Goal: Communication & Community: Answer question/provide support

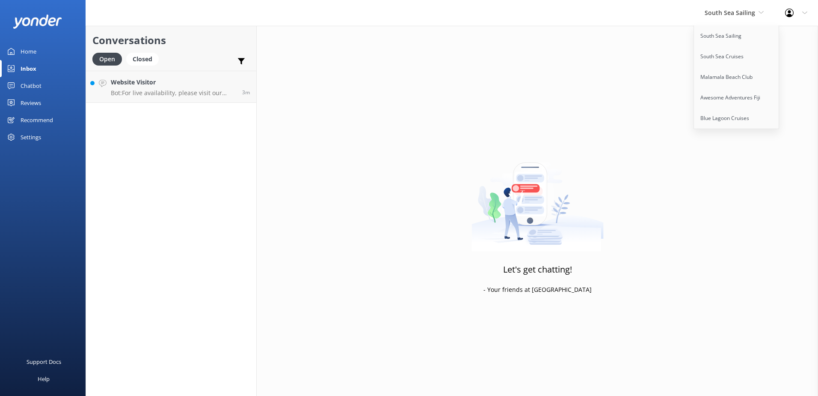
click at [725, 30] on link "South Sea Sailing" at bounding box center [737, 36] width 86 height 21
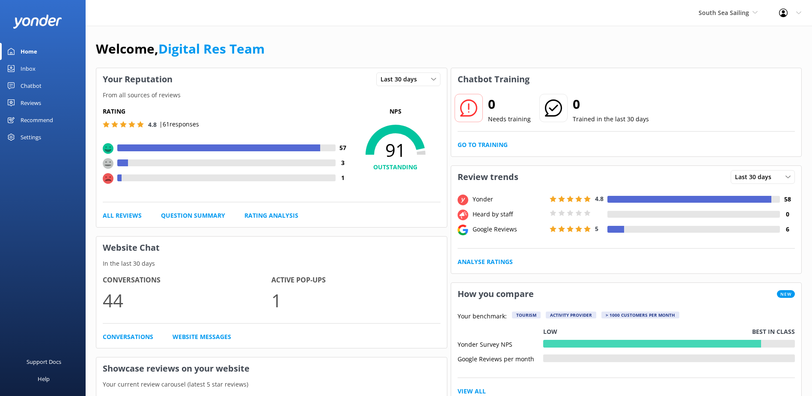
click at [13, 67] on icon at bounding box center [11, 68] width 7 height 7
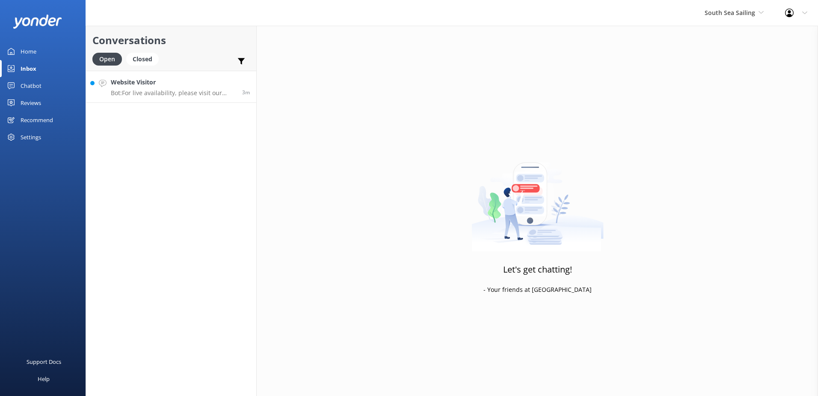
click at [195, 85] on h4 "Website Visitor" at bounding box center [173, 81] width 125 height 9
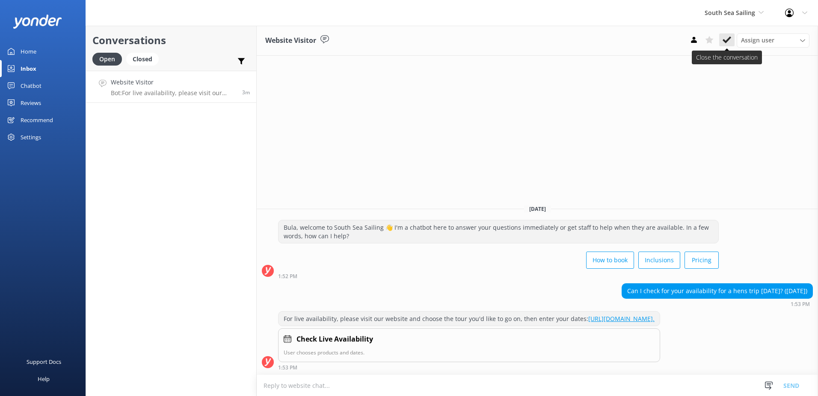
click at [725, 44] on icon at bounding box center [727, 40] width 9 height 9
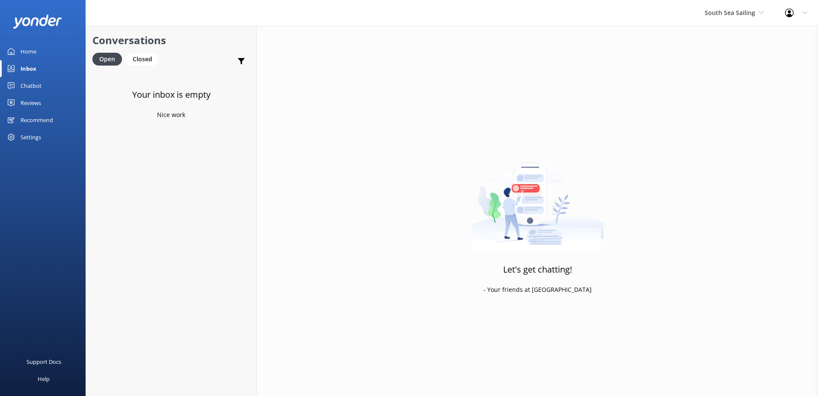
click at [731, 18] on div "South Sea Sailing South Sea Sailing South Sea Cruises Malamala Beach Club Aweso…" at bounding box center [734, 13] width 80 height 26
click at [726, 56] on link "South Sea Cruises" at bounding box center [737, 56] width 86 height 21
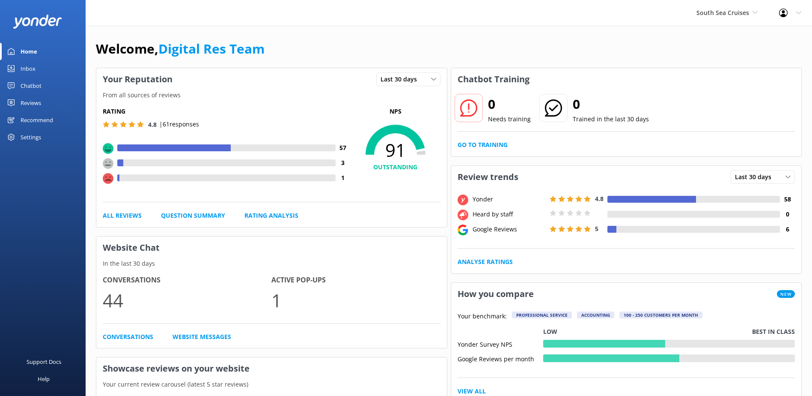
click at [58, 66] on link "Inbox" at bounding box center [43, 68] width 86 height 17
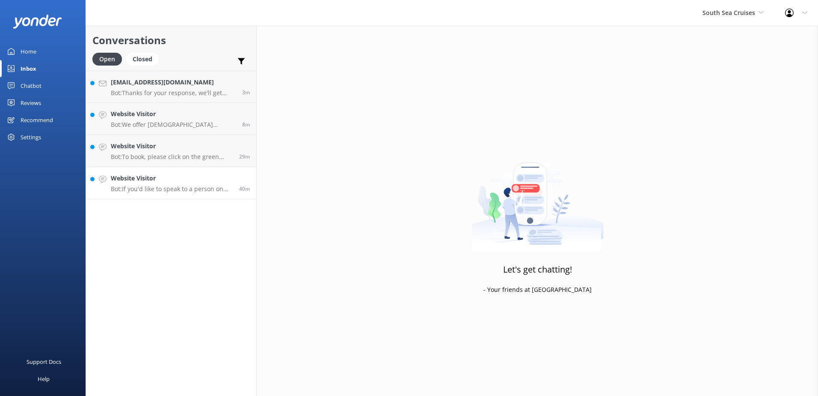
click at [216, 184] on div "Website Visitor Bot: If you'd like to speak to a person on the South Sea Cruise…" at bounding box center [172, 182] width 122 height 19
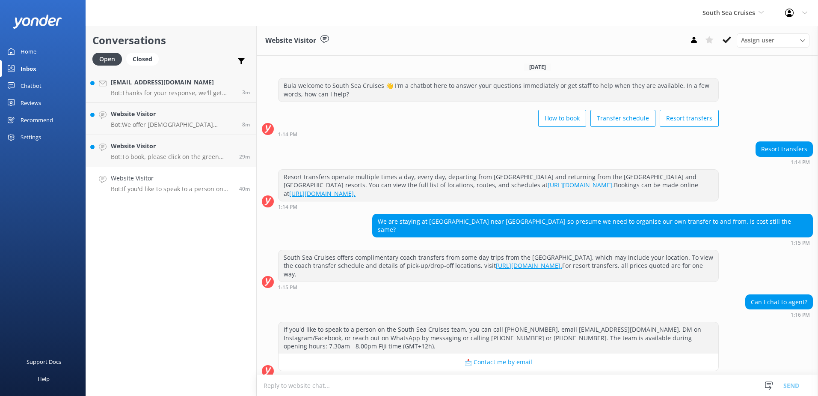
scroll to position [0, 0]
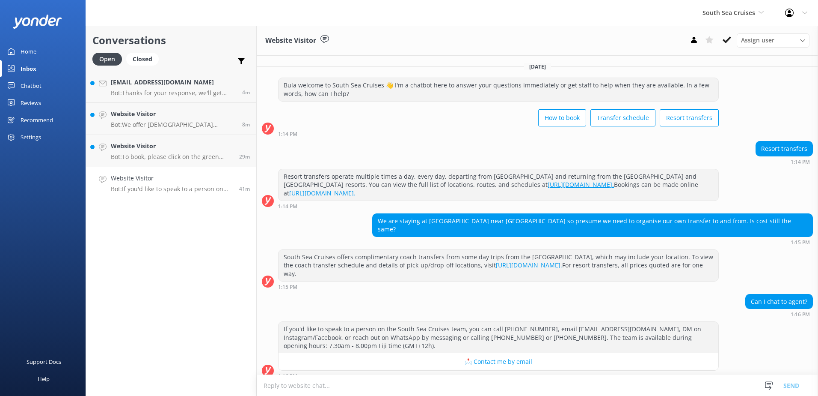
click at [393, 384] on textarea at bounding box center [538, 385] width 562 height 21
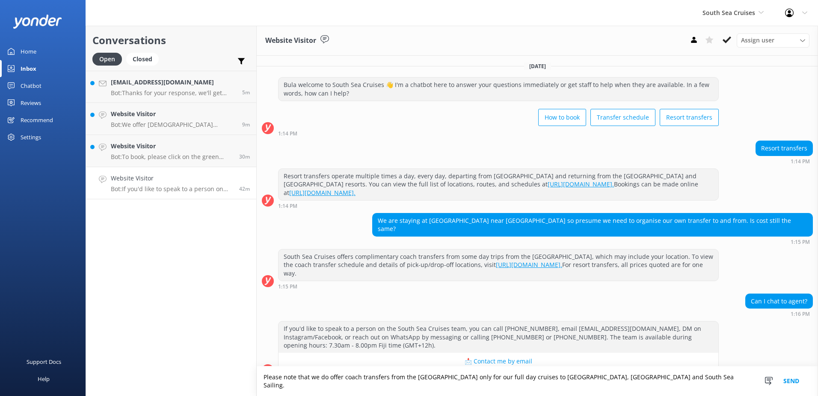
type textarea "Please note that we do offer coach transfers from the [GEOGRAPHIC_DATA] only fo…"
click at [801, 387] on button "Send" at bounding box center [792, 381] width 32 height 30
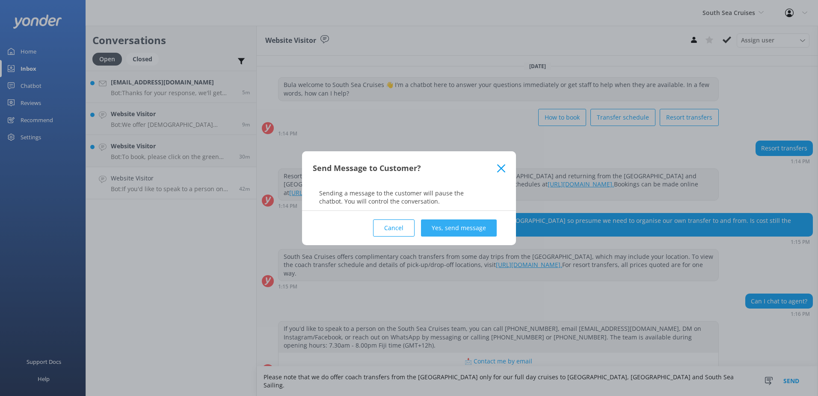
click at [472, 229] on button "Yes, send message" at bounding box center [459, 227] width 76 height 17
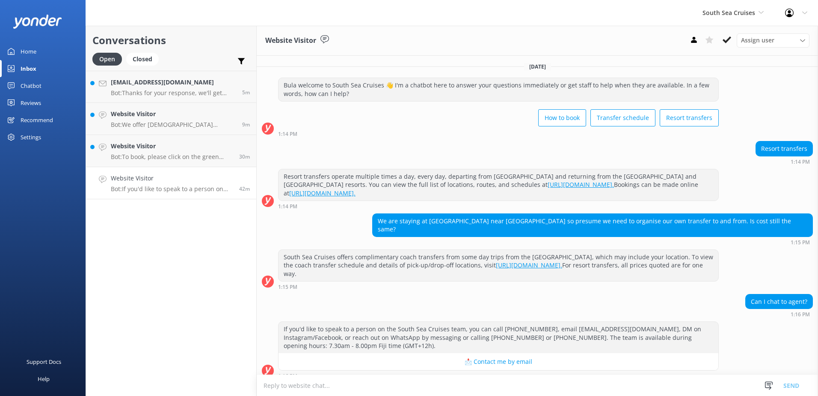
click at [405, 383] on textarea at bounding box center [538, 385] width 562 height 21
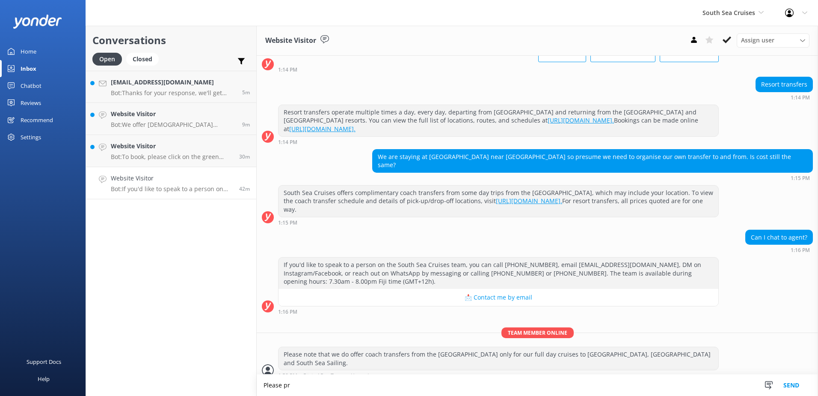
scroll to position [65, 0]
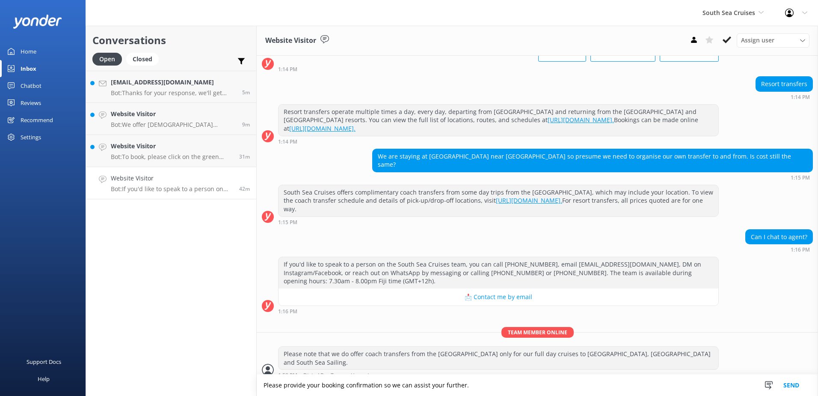
type textarea "Please provide your booking confirmation so we can assist your further."
drag, startPoint x: 806, startPoint y: 384, endPoint x: 800, endPoint y: 384, distance: 6.0
click at [805, 384] on button "Send" at bounding box center [792, 384] width 32 height 21
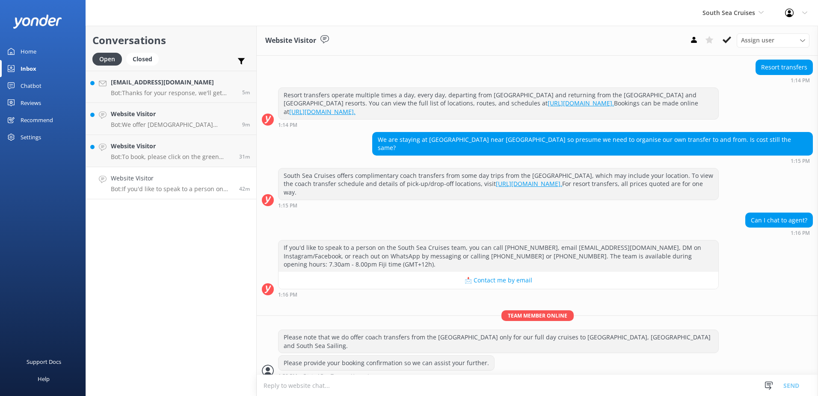
click at [735, 32] on div "Website Visitor Assign user [PERSON_NAME] [PERSON_NAME] Digital Res Team [PERSO…" at bounding box center [538, 41] width 562 height 30
click at [732, 36] on button at bounding box center [727, 39] width 15 height 13
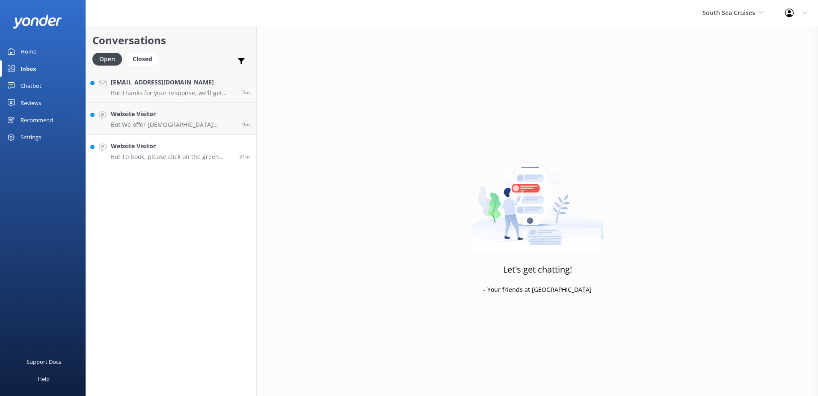
click at [173, 154] on p "Bot: To book, please click on the green Book Now button on our website and foll…" at bounding box center [172, 157] width 122 height 8
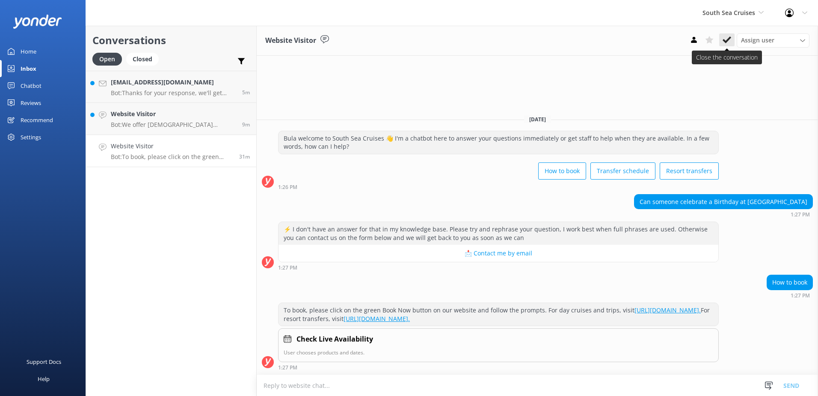
click at [722, 38] on button at bounding box center [727, 39] width 15 height 13
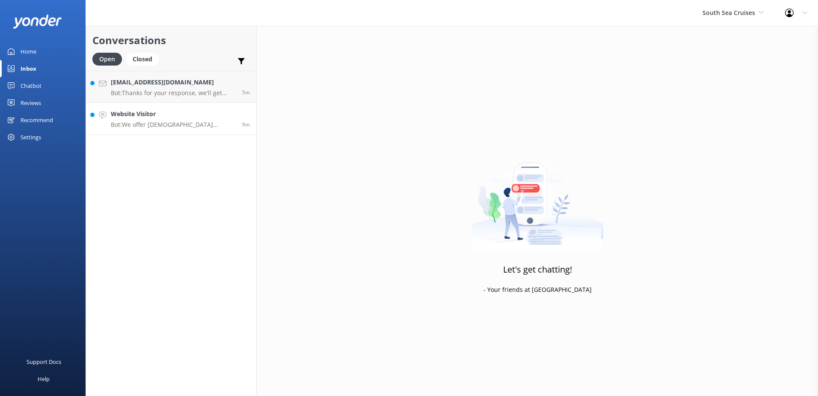
click at [138, 127] on p "Bot: We offer [DEMOGRAPHIC_DATA] residents a 20% discount on our day tours and …" at bounding box center [173, 125] width 125 height 8
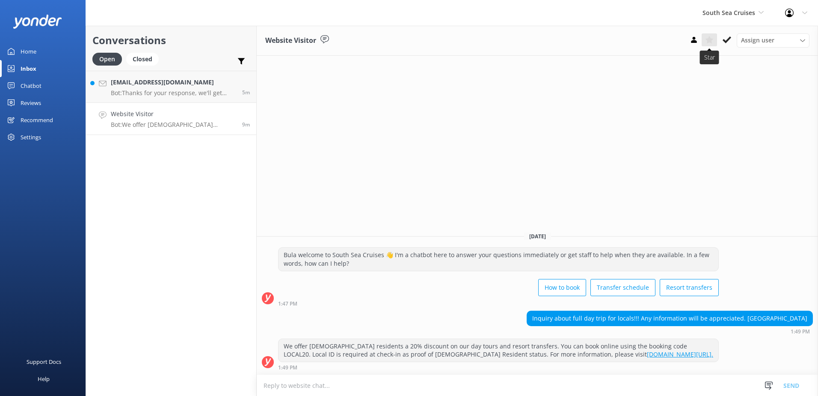
drag, startPoint x: 725, startPoint y: 40, endPoint x: 715, endPoint y: 45, distance: 11.1
click at [725, 39] on icon at bounding box center [727, 40] width 9 height 9
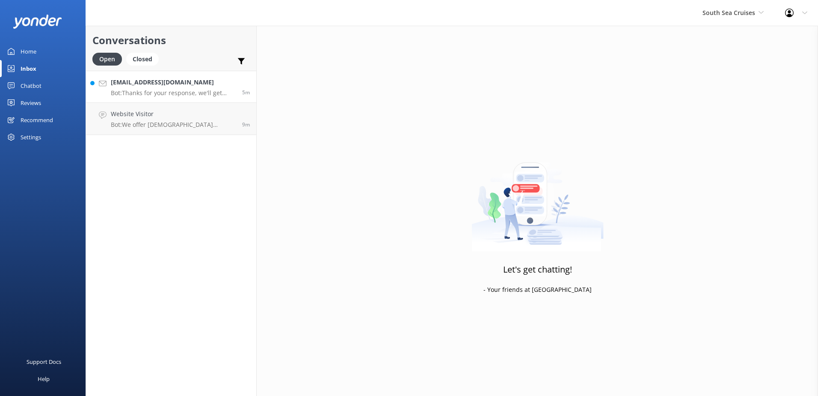
click at [189, 92] on p "Bot: Thanks for your response, we'll get back to you as soon as we can during o…" at bounding box center [173, 93] width 125 height 8
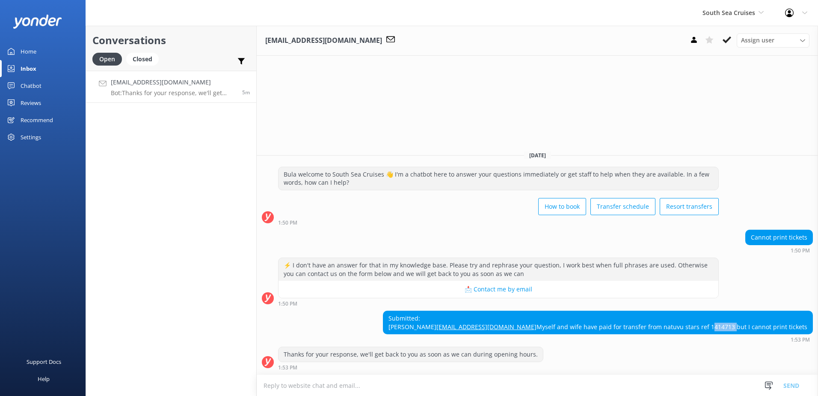
drag, startPoint x: 738, startPoint y: 328, endPoint x: 715, endPoint y: 330, distance: 23.6
click at [715, 330] on div "Submitted: [PERSON_NAME] [PERSON_NAME][EMAIL_ADDRESS][DOMAIN_NAME] Myself and w…" at bounding box center [598, 322] width 429 height 23
copy div "1414713"
click at [538, 395] on html "South Sea Cruises South Sea Sailing South Sea Cruises Malamala Beach Club Aweso…" at bounding box center [409, 198] width 818 height 396
click at [540, 390] on textarea at bounding box center [538, 385] width 562 height 21
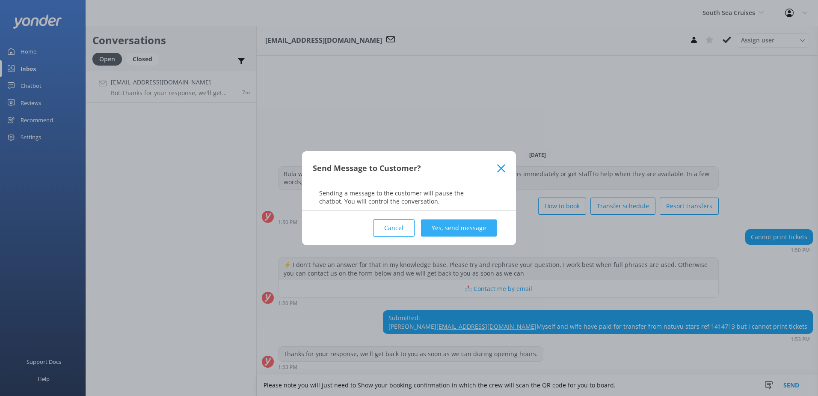
type textarea "Please note you will just need to Show your booking confirmation in which the c…"
click at [466, 224] on button "Yes, send message" at bounding box center [459, 227] width 76 height 17
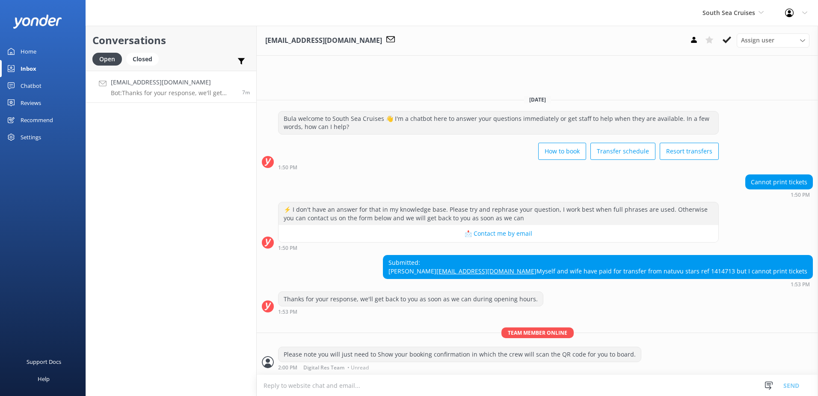
click at [730, 37] on use at bounding box center [727, 39] width 9 height 7
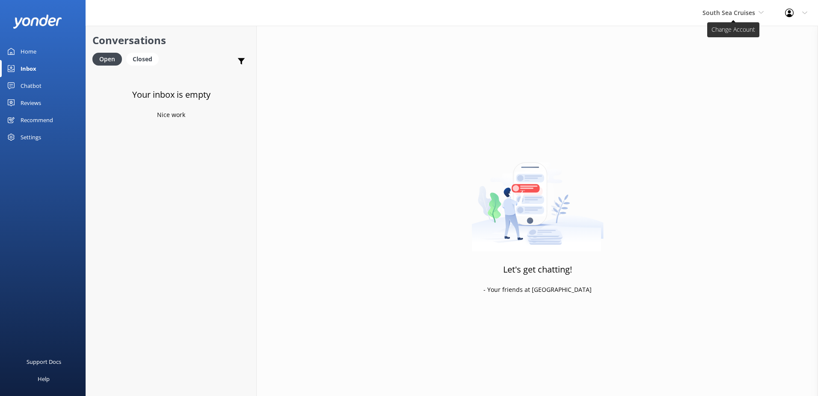
click at [748, 17] on span "South Sea Cruises" at bounding box center [733, 12] width 61 height 9
click at [738, 73] on link "Malamala Beach Club" at bounding box center [735, 77] width 86 height 21
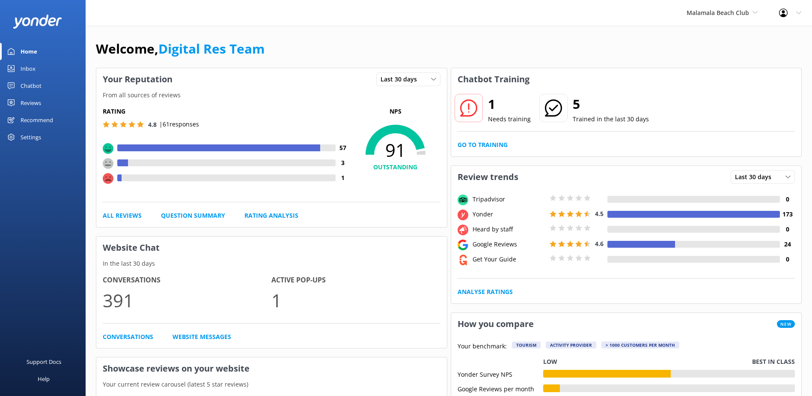
click at [39, 66] on link "Inbox" at bounding box center [43, 68] width 86 height 17
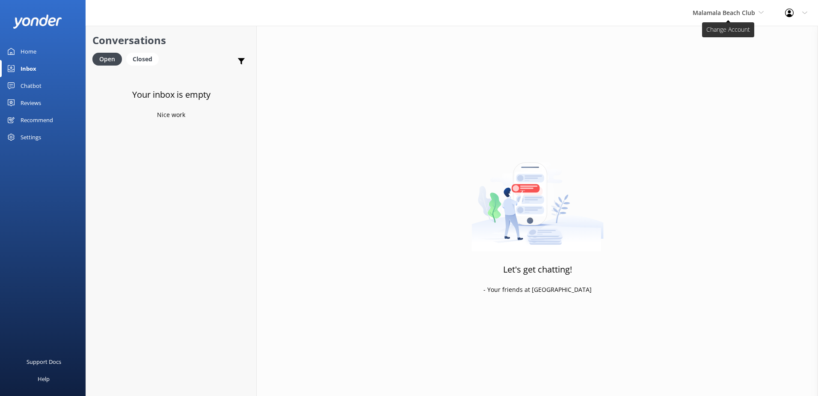
click at [731, 12] on span "Malamala Beach Club" at bounding box center [724, 13] width 62 height 8
click at [717, 100] on link "Awesome Adventures Fiji" at bounding box center [725, 97] width 86 height 21
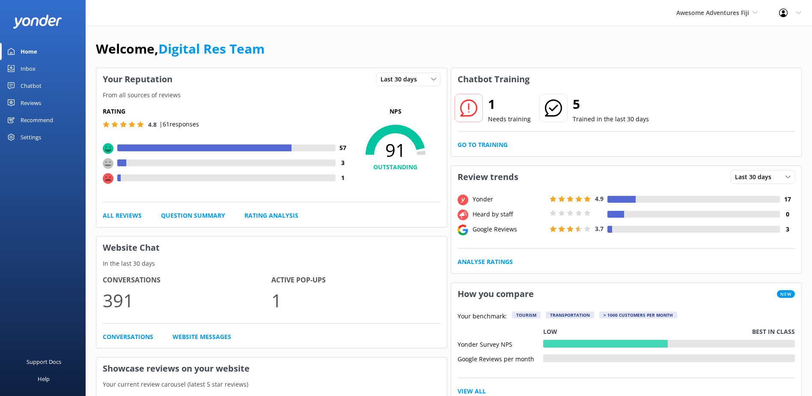
click at [44, 89] on link "Chatbot" at bounding box center [43, 85] width 86 height 17
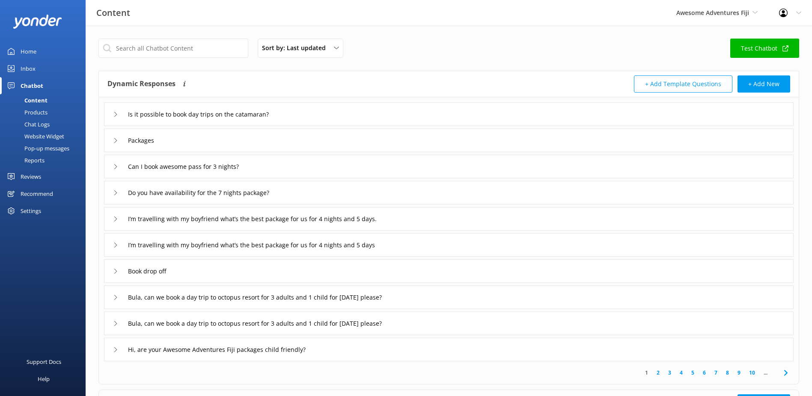
click at [34, 69] on div "Inbox" at bounding box center [28, 68] width 15 height 17
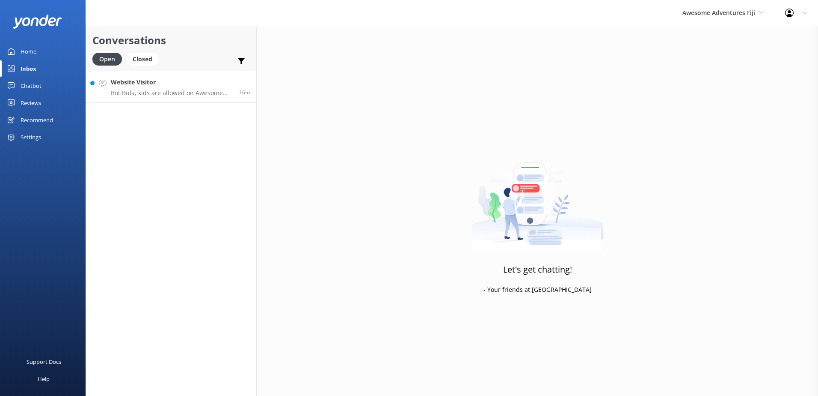
click at [153, 91] on p "Bot: Bula, kids are allowed on Awesome Adventures packages. However, there aren…" at bounding box center [172, 93] width 122 height 8
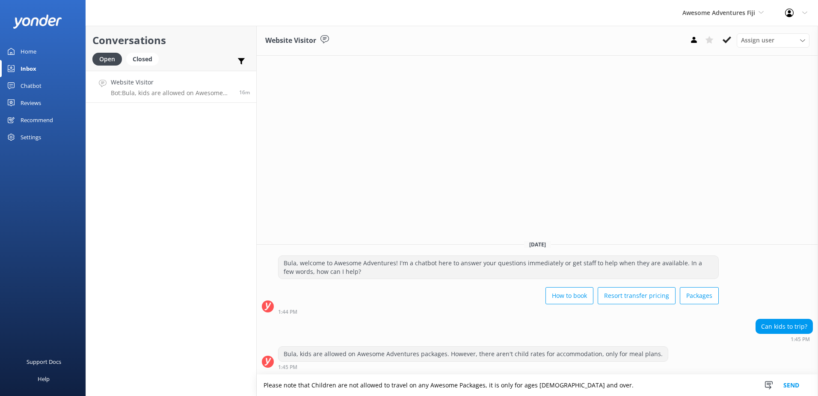
type textarea "Please note that Children are not allowed to travel on any Awesome Packages, it…"
click at [784, 384] on button "Send" at bounding box center [792, 384] width 32 height 21
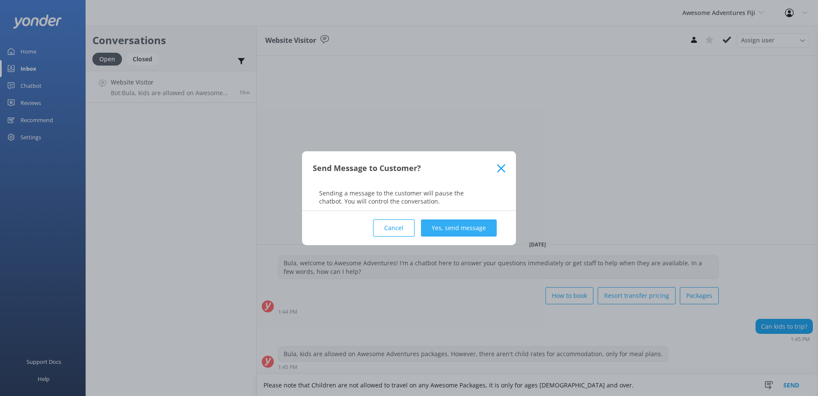
click at [474, 223] on button "Yes, send message" at bounding box center [459, 227] width 76 height 17
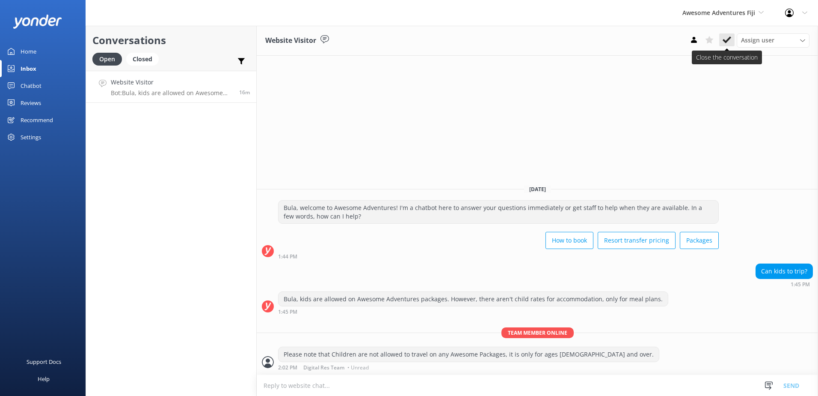
click at [725, 44] on icon at bounding box center [727, 40] width 9 height 9
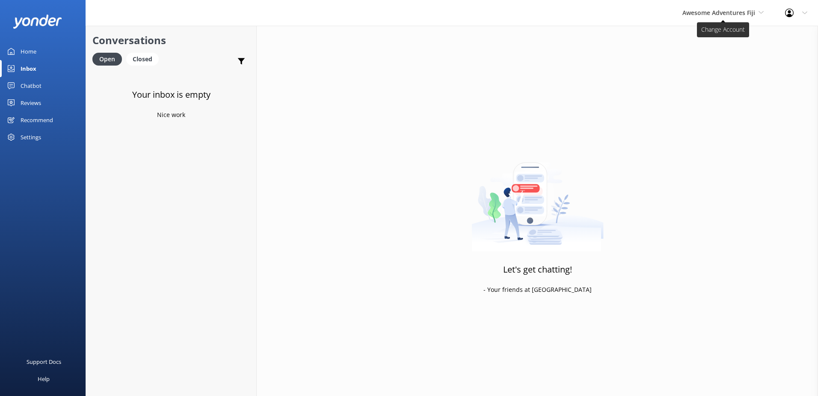
click at [717, 12] on span "Awesome Adventures Fiji" at bounding box center [719, 13] width 73 height 8
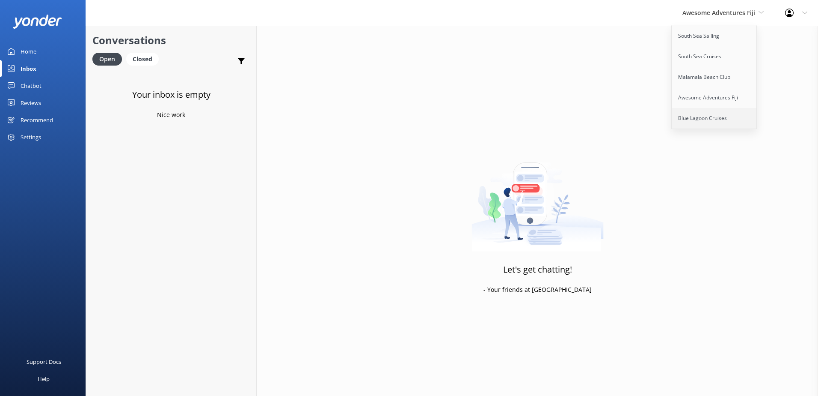
click at [701, 114] on link "Blue Lagoon Cruises" at bounding box center [715, 118] width 86 height 21
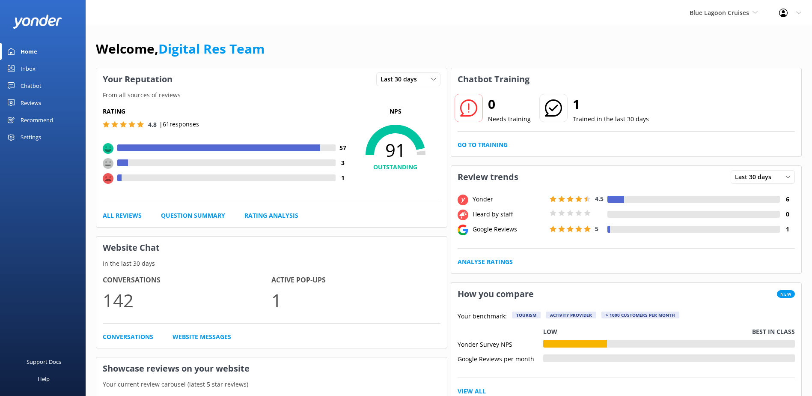
click at [26, 68] on div "Inbox" at bounding box center [28, 68] width 15 height 17
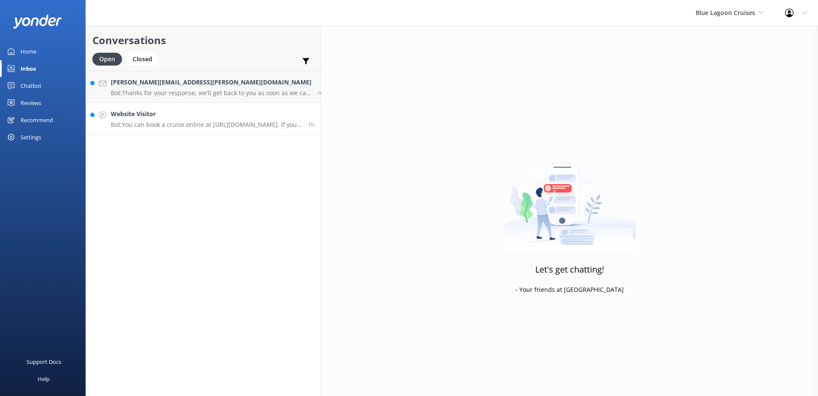
click at [173, 117] on h4 "Website Visitor" at bounding box center [206, 113] width 191 height 9
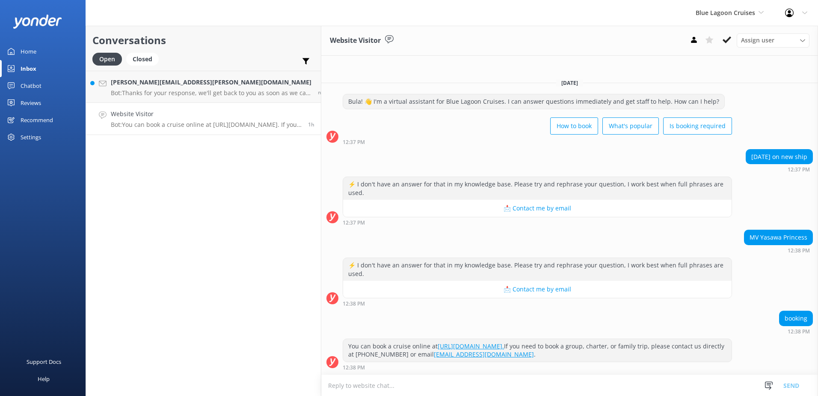
click at [504, 345] on link "[URL][DOMAIN_NAME]." at bounding box center [471, 346] width 66 height 8
click at [732, 38] on button at bounding box center [727, 39] width 15 height 13
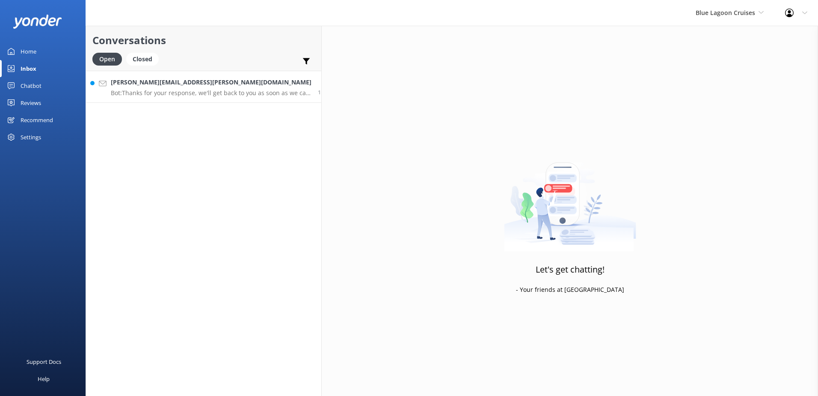
click at [187, 101] on link "roberto.dunn@racqtravel.com.au Bot: Thanks for your response, we'll get back to…" at bounding box center [203, 87] width 235 height 32
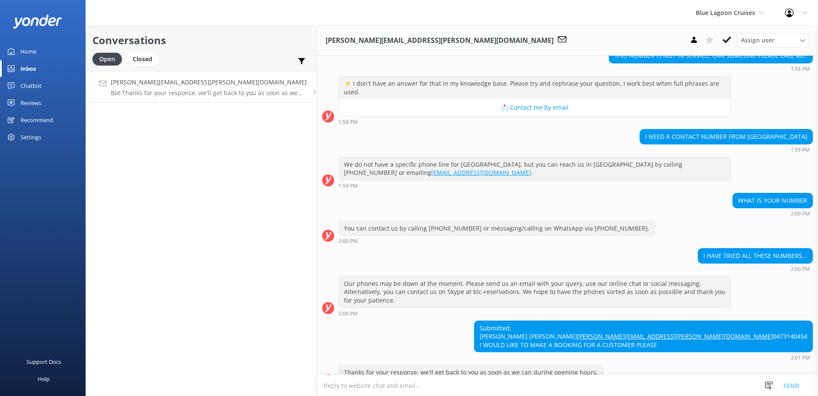
scroll to position [518, 0]
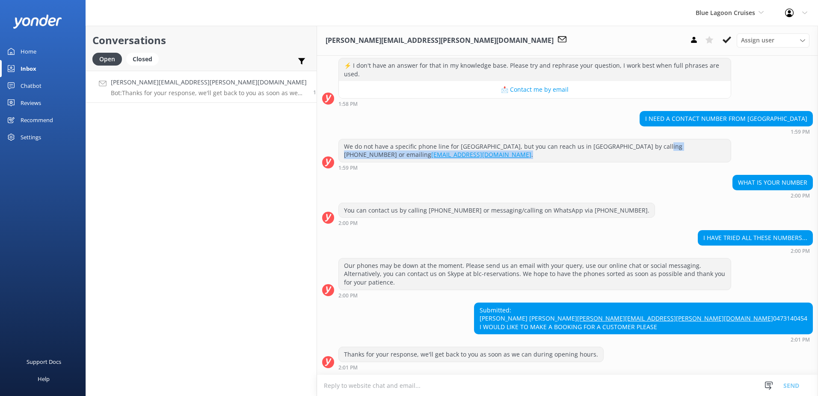
drag, startPoint x: 402, startPoint y: 142, endPoint x: 578, endPoint y: 132, distance: 176.2
click at [578, 139] on div "We do not have a specific phone line for Australia, but you can reach us in Fij…" at bounding box center [535, 150] width 392 height 23
click at [407, 382] on textarea at bounding box center [567, 385] width 501 height 21
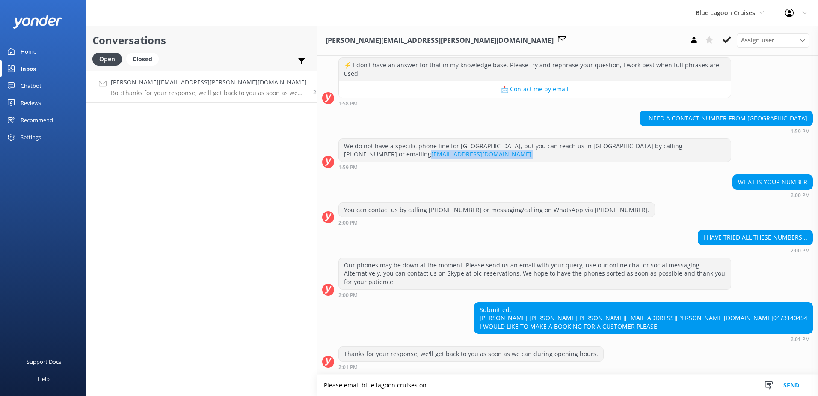
drag, startPoint x: 390, startPoint y: 139, endPoint x: 281, endPoint y: 142, distance: 108.8
click at [339, 142] on div "We do not have a specific phone line for Australia, but you can reach us in Fij…" at bounding box center [535, 150] width 392 height 23
copy div "cruisecentre@bluelagooncruises.com ."
click at [401, 381] on textarea "Please email blue lagoon cruises on" at bounding box center [567, 384] width 501 height 21
paste textarea "cruisecentre@bluelagooncruises.com."
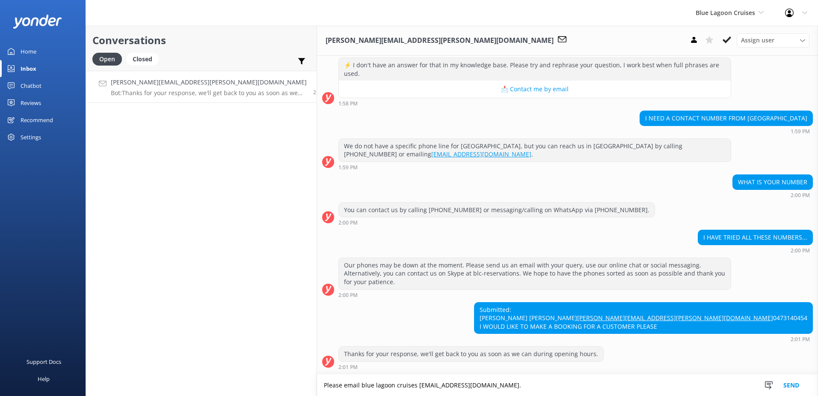
drag, startPoint x: 362, startPoint y: 385, endPoint x: 372, endPoint y: 384, distance: 10.7
click at [362, 385] on textarea "Please email blue lagoon cruises oncruisecentre@bluelagooncruises.com." at bounding box center [567, 384] width 501 height 21
click at [471, 387] on textarea "Please email blue lagoon cruises on cruisecentre@bluelagooncruises.com." at bounding box center [567, 384] width 501 height 21
click at [491, 387] on textarea "Please email blue lagoon cruises on cruisecentre@bluelagooncruises.com" at bounding box center [567, 384] width 501 height 21
type textarea "Please email blue lagoon cruises on cruisecentre@bluelagooncruises.com"
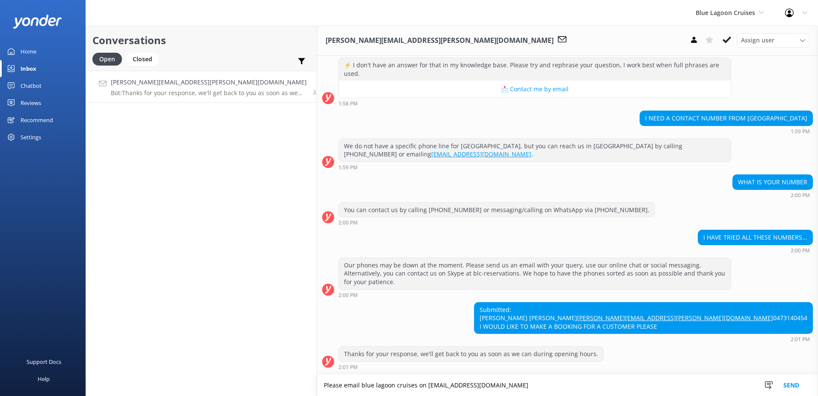
click at [790, 378] on button "Send" at bounding box center [792, 384] width 32 height 21
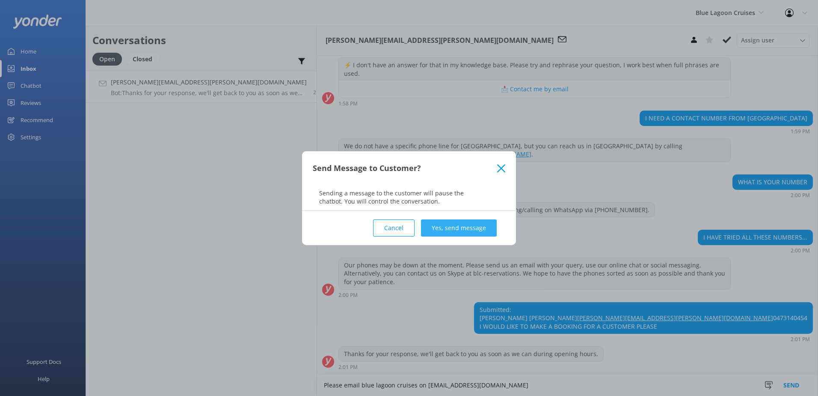
click at [484, 229] on button "Yes, send message" at bounding box center [459, 227] width 76 height 17
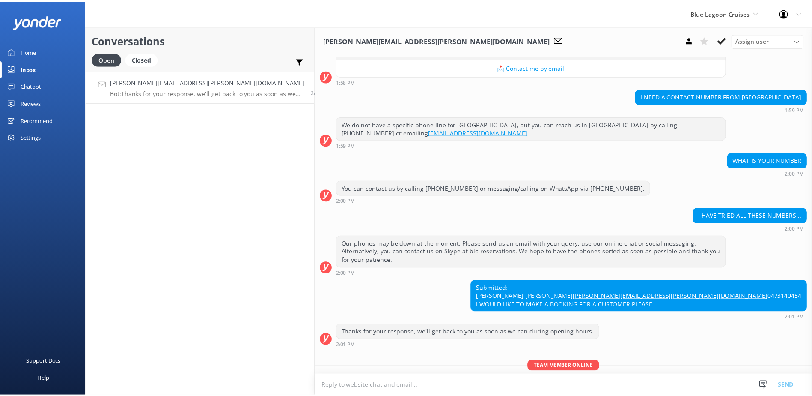
scroll to position [574, 0]
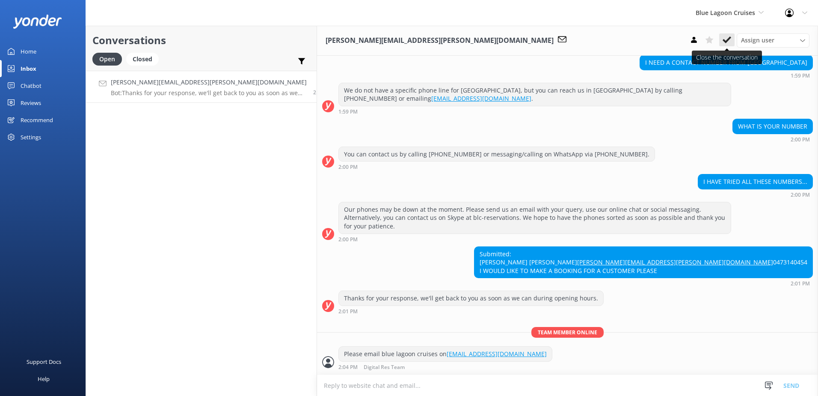
click at [725, 45] on button at bounding box center [727, 39] width 15 height 13
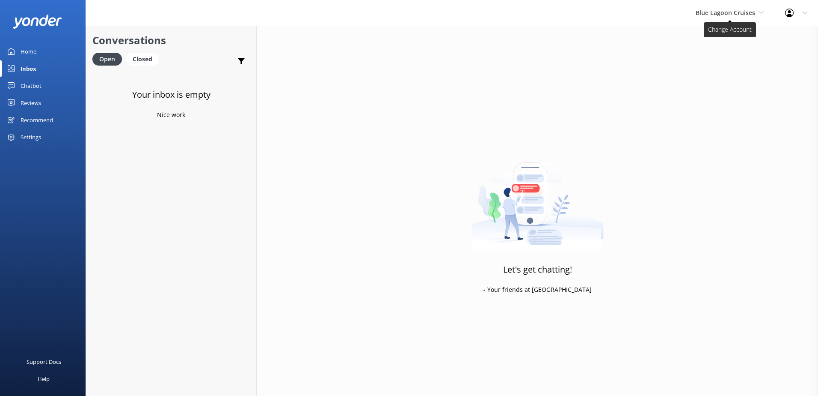
click at [741, 14] on span "Blue Lagoon Cruises" at bounding box center [725, 13] width 59 height 8
click at [31, 79] on div "Chatbot" at bounding box center [31, 85] width 21 height 17
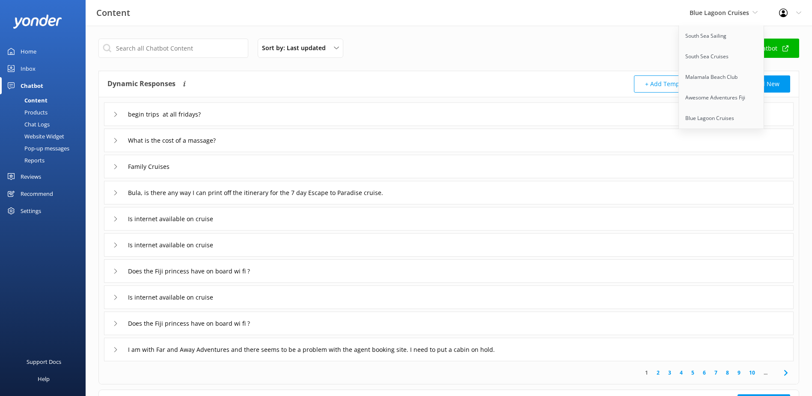
click at [30, 71] on div "Inbox" at bounding box center [28, 68] width 15 height 17
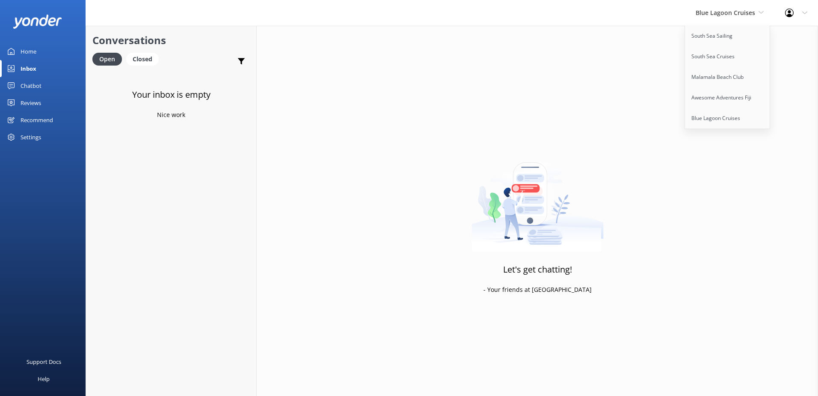
click at [24, 111] on div "Recommend" at bounding box center [37, 119] width 33 height 17
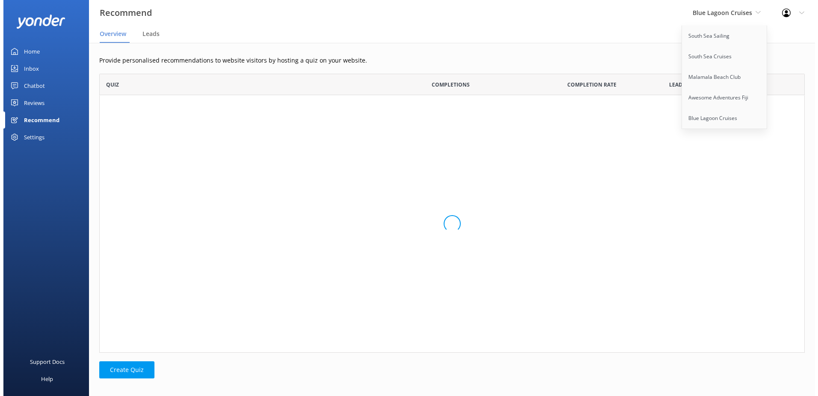
scroll to position [272, 699]
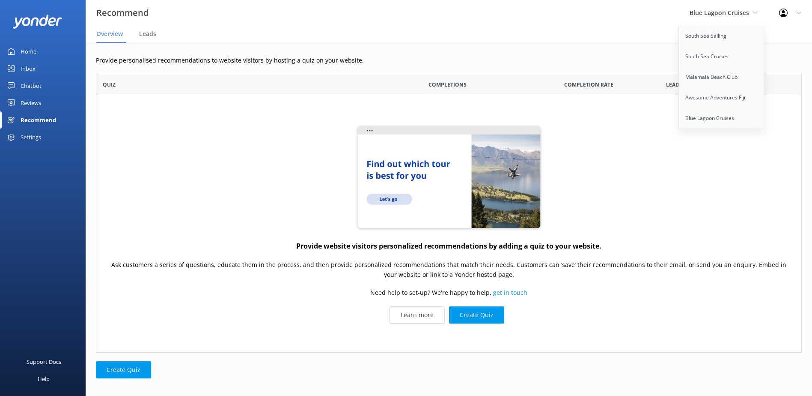
click at [36, 92] on div "Chatbot" at bounding box center [31, 85] width 21 height 17
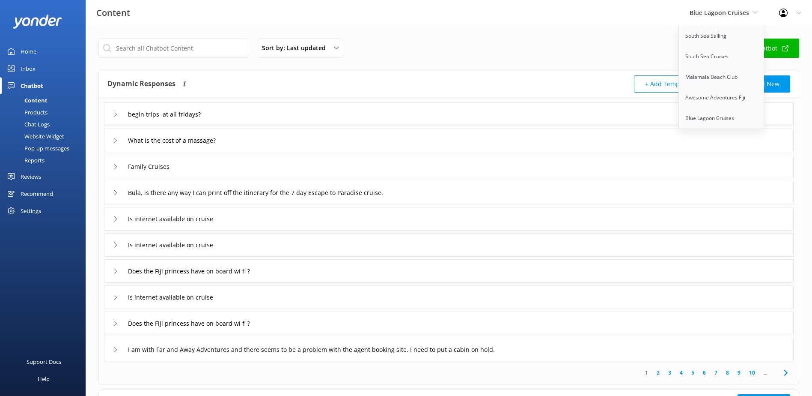
click at [44, 124] on div "Chat Logs" at bounding box center [27, 124] width 45 height 12
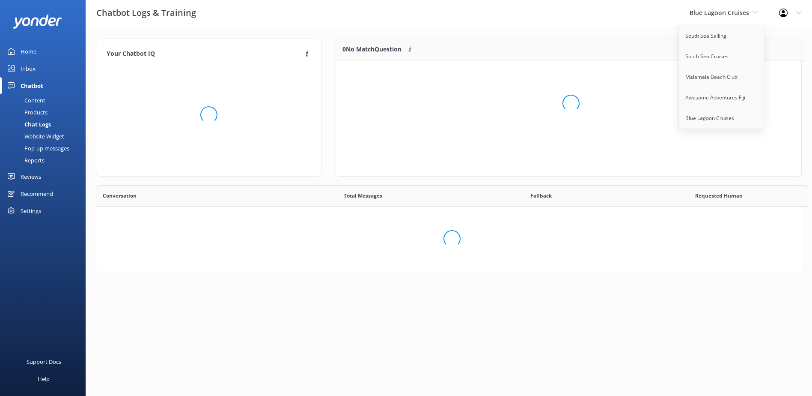
scroll to position [294, 699]
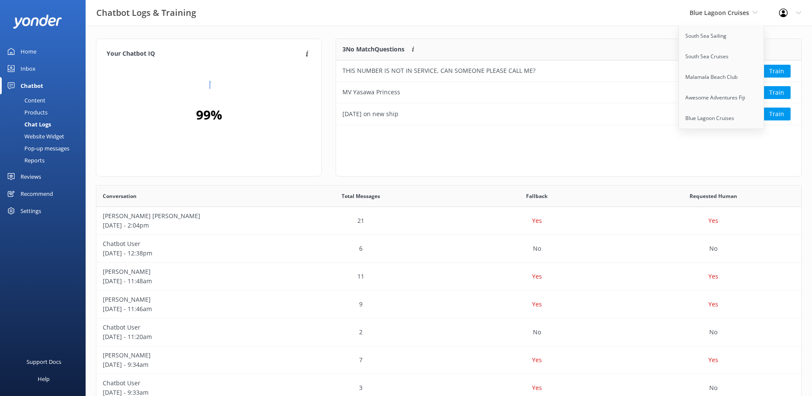
click at [534, 171] on div "3 No Match Questions Customers sometimes ask questions that don't fully match a…" at bounding box center [569, 108] width 466 height 138
click at [748, 12] on span "Blue Lagoon Cruises" at bounding box center [719, 13] width 59 height 8
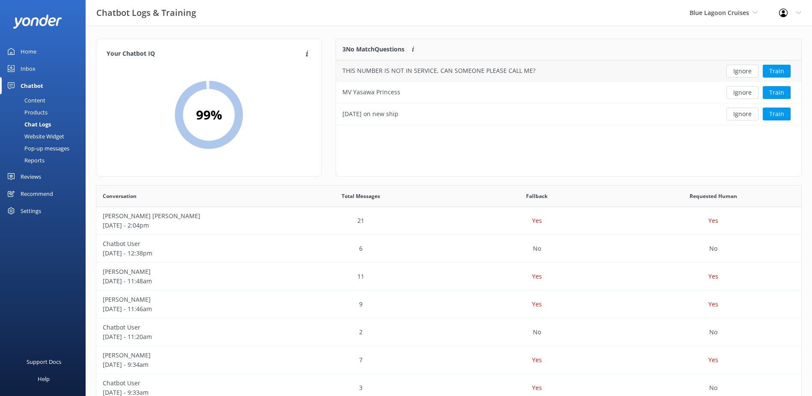
click at [750, 70] on button "Ignore" at bounding box center [742, 71] width 32 height 13
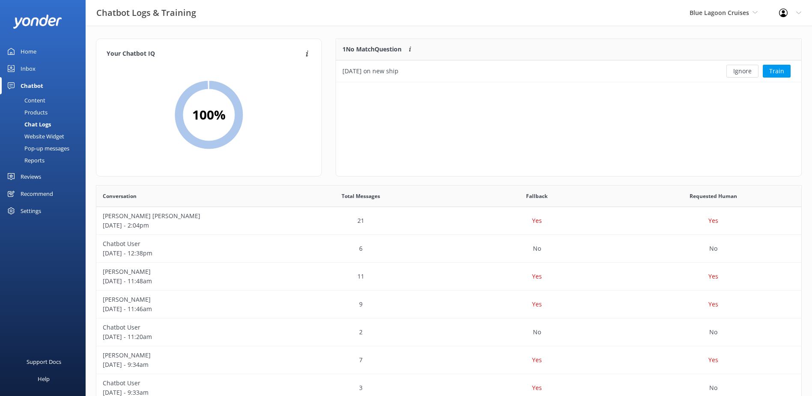
scroll to position [37, 458]
click at [750, 70] on button "Ignore" at bounding box center [742, 71] width 32 height 13
